Goal: Task Accomplishment & Management: Use online tool/utility

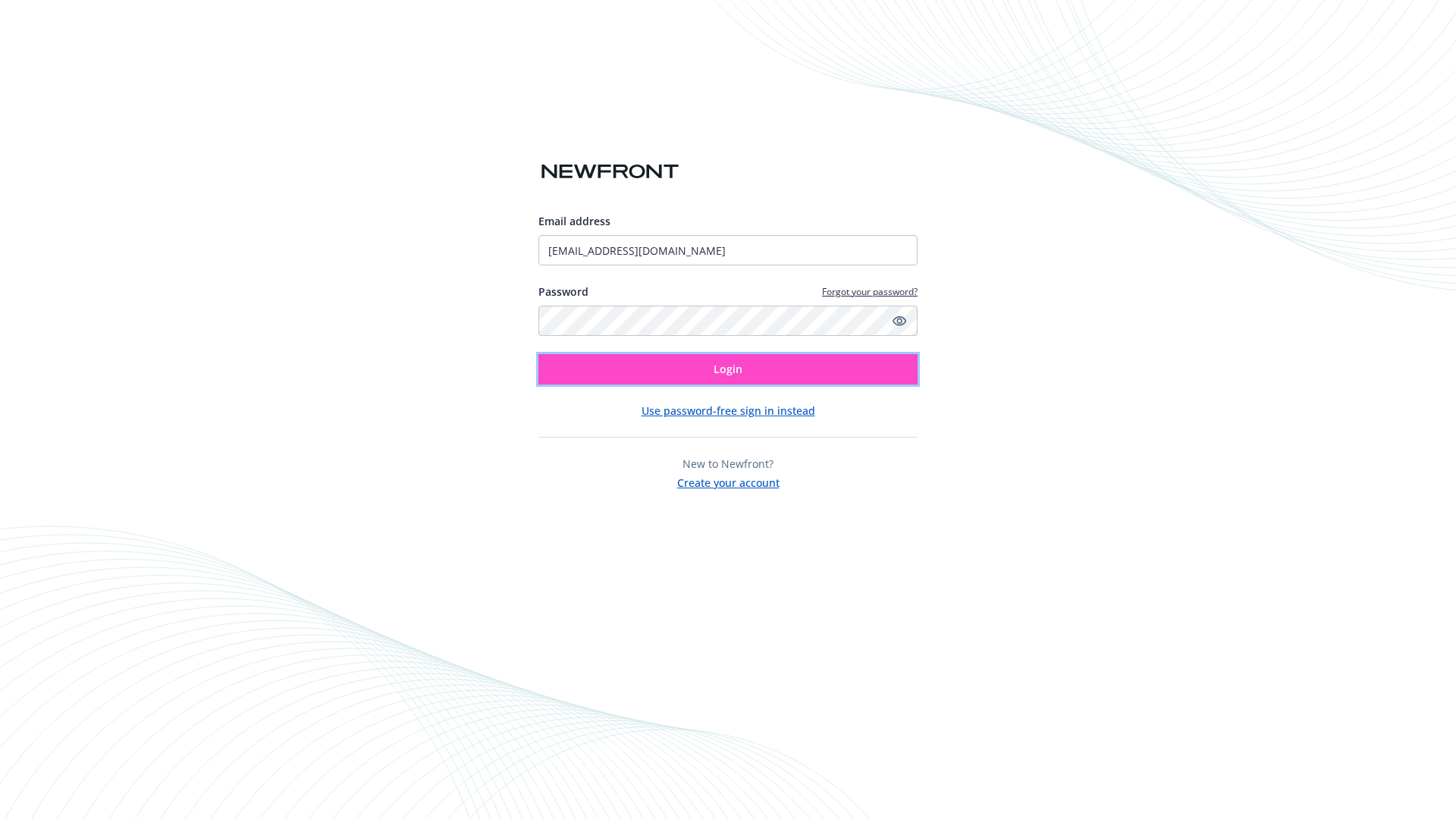
click at [728, 369] on span "Login" at bounding box center [728, 368] width 29 height 14
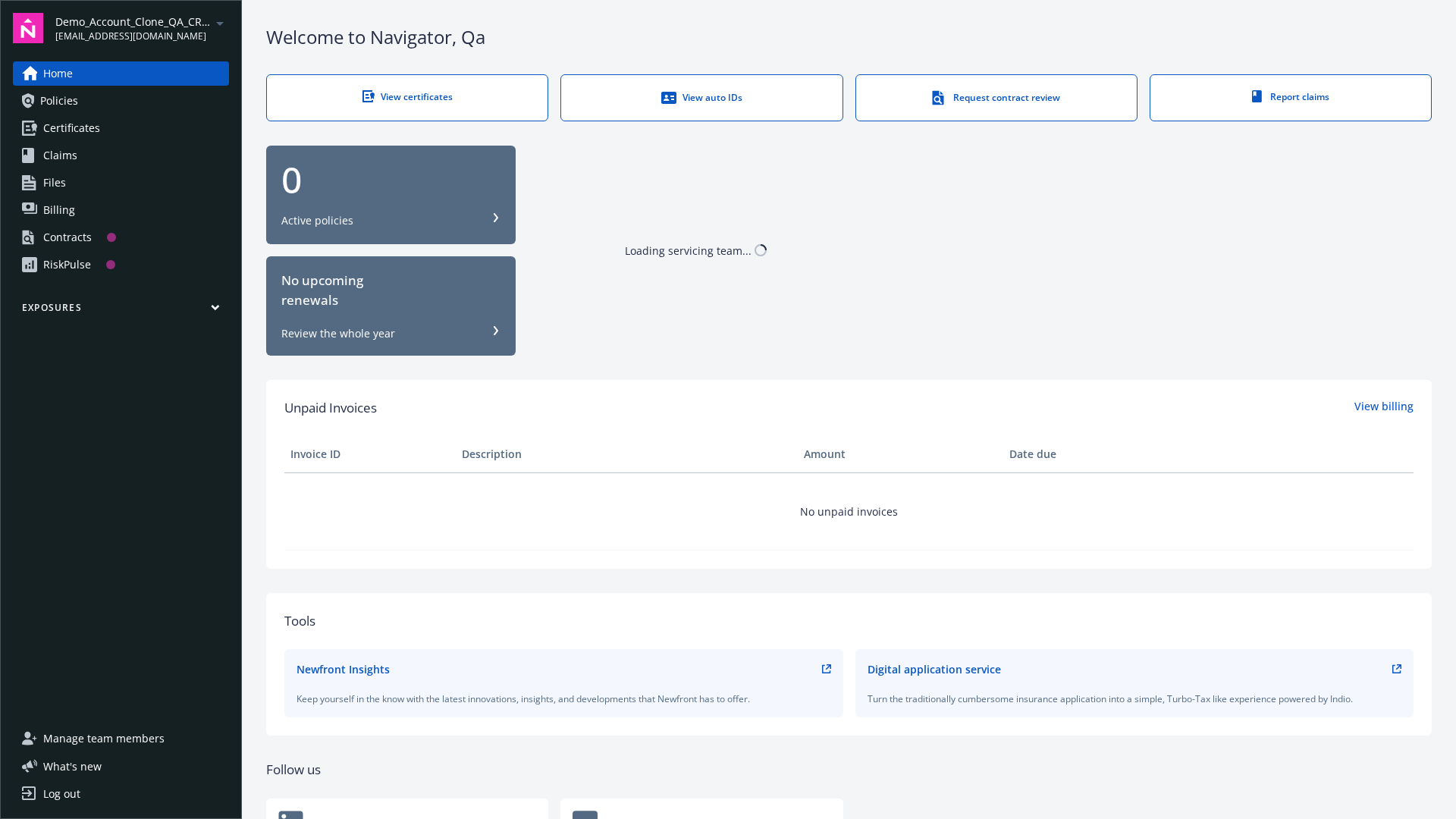
click at [142, 28] on span "Demo_Account_Clone_QA_CR_Tests_Prospect" at bounding box center [133, 21] width 156 height 16
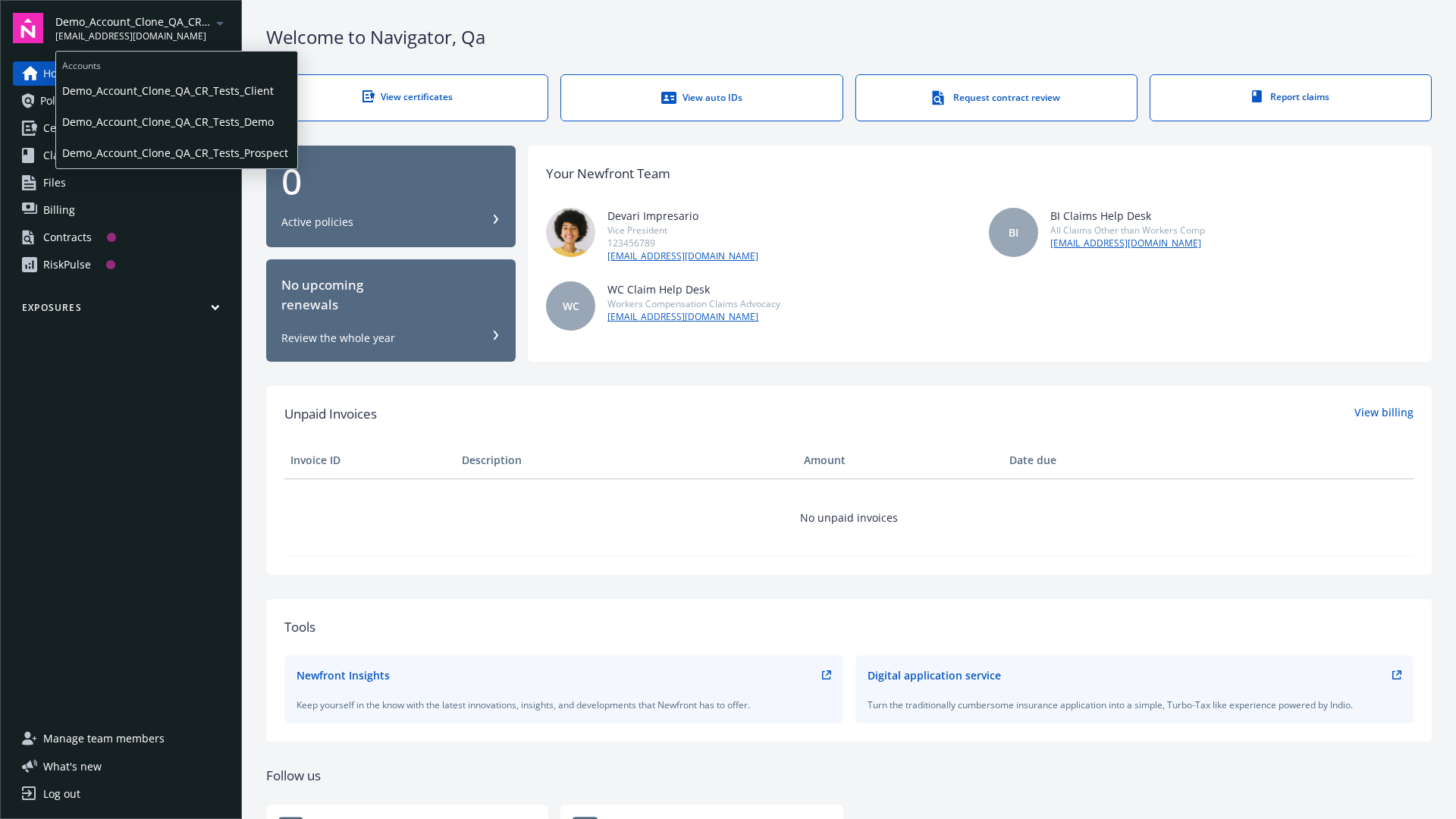
click at [175, 90] on span "Demo_Account_Clone_QA_CR_Tests_Client" at bounding box center [177, 90] width 229 height 31
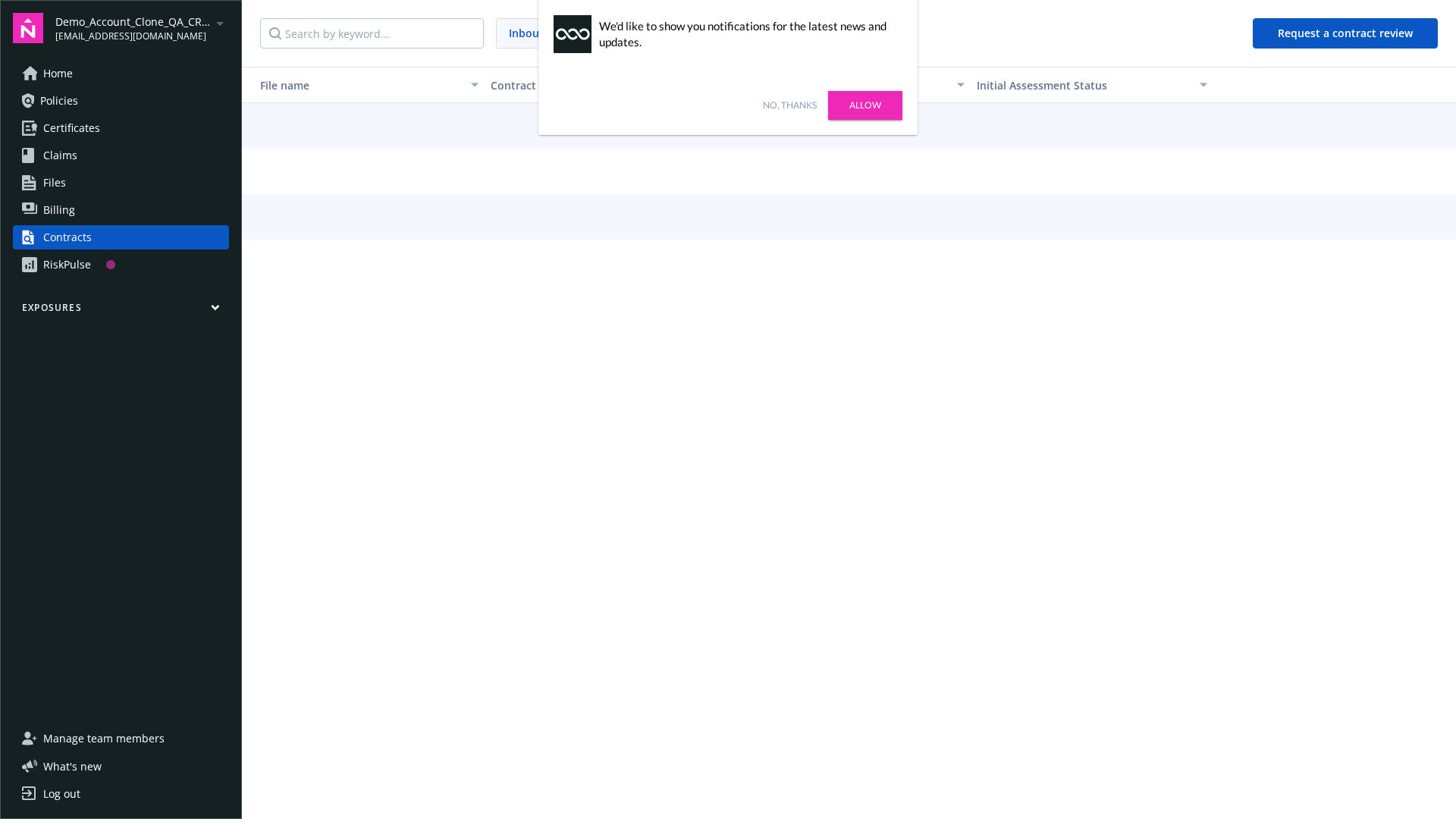
click at [789, 105] on link "No, thanks" at bounding box center [789, 105] width 54 height 13
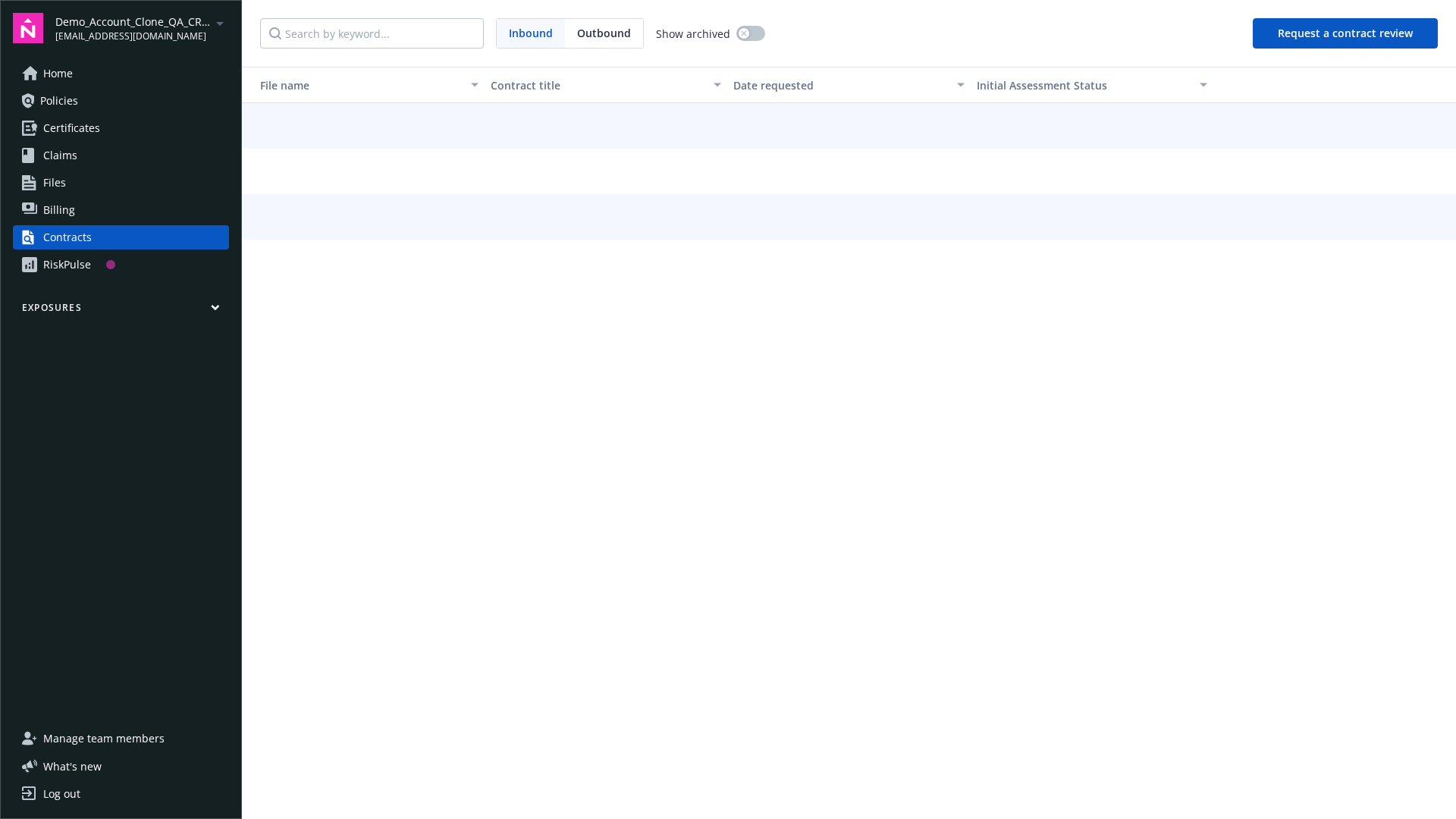
click at [1346, 34] on button "Request a contract review" at bounding box center [1345, 34] width 185 height 30
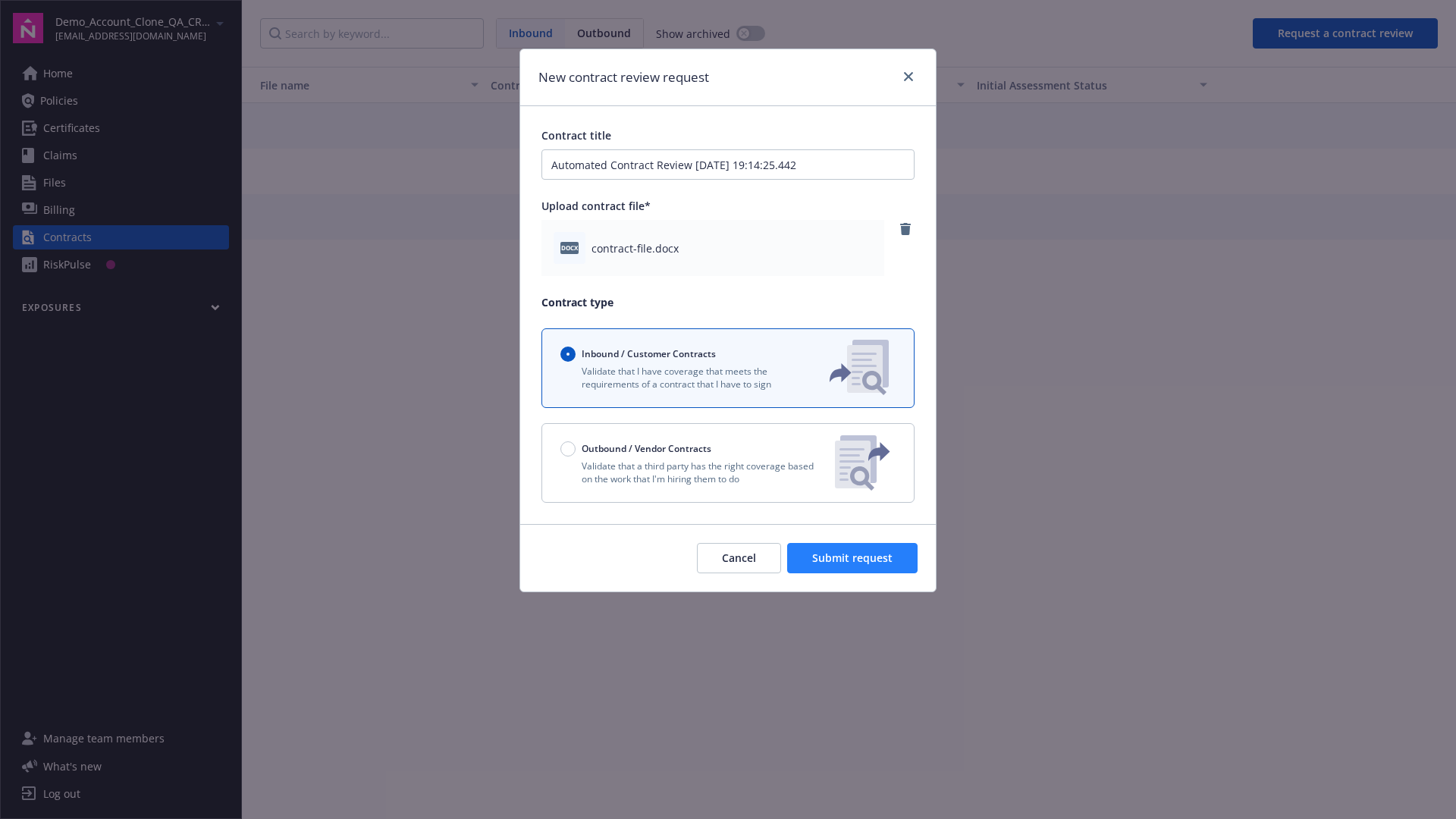
type input "Automated Contract Review 10-15-2025 19:14:25.442"
click at [853, 558] on span "Submit request" at bounding box center [852, 557] width 81 height 14
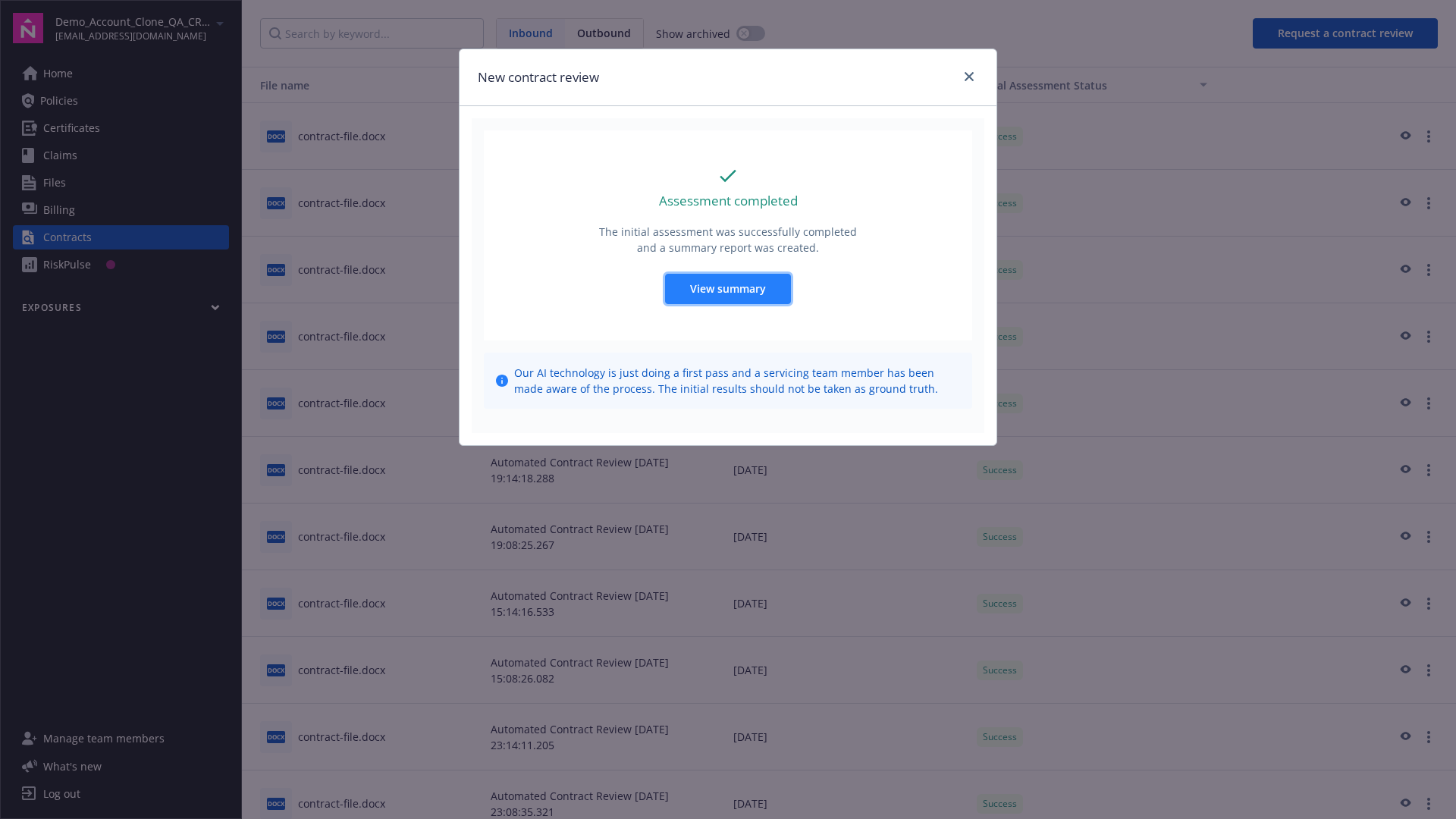
click at [727, 288] on span "View summary" at bounding box center [728, 288] width 76 height 14
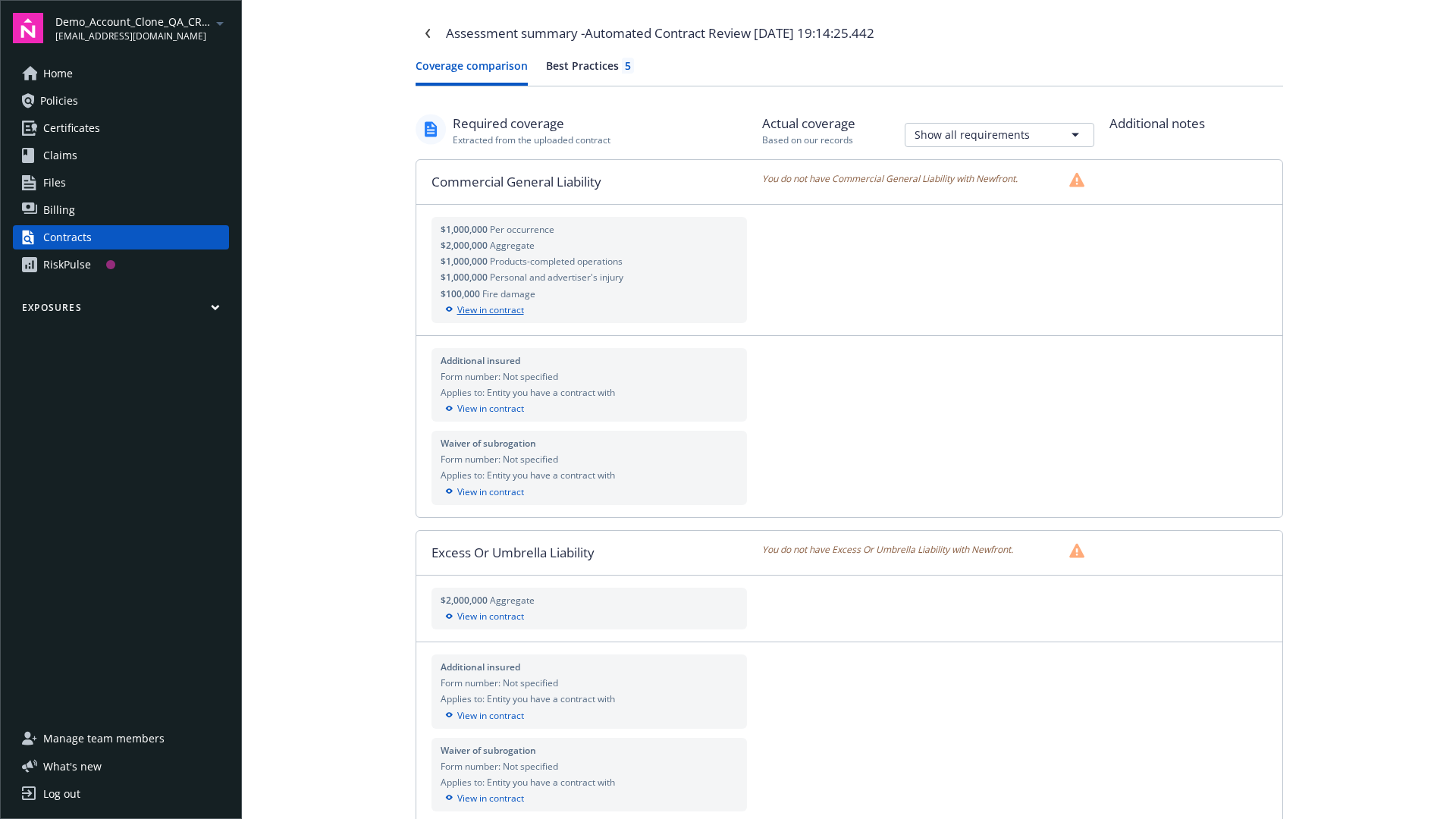
click at [588, 309] on div "View in contract" at bounding box center [589, 310] width 298 height 13
